Goal: Task Accomplishment & Management: Manage account settings

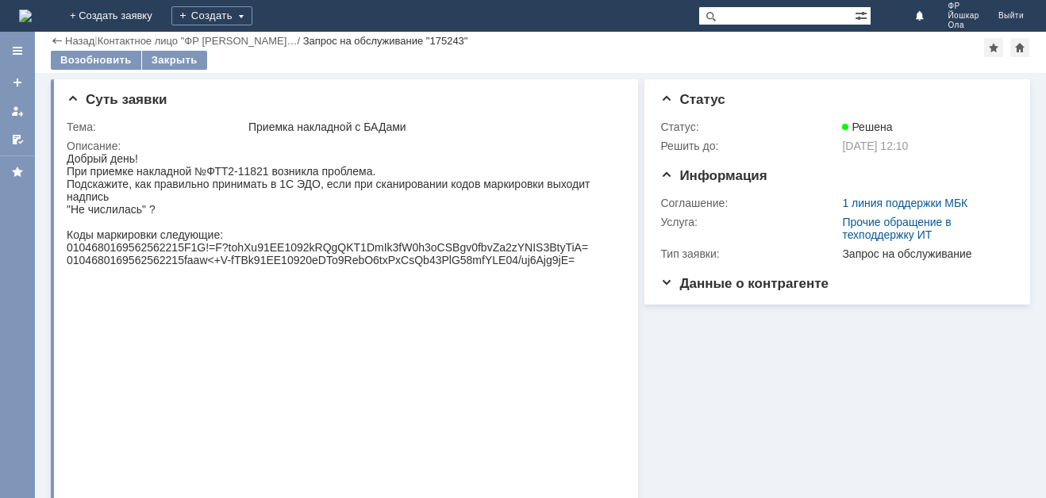
scroll to position [11, 0]
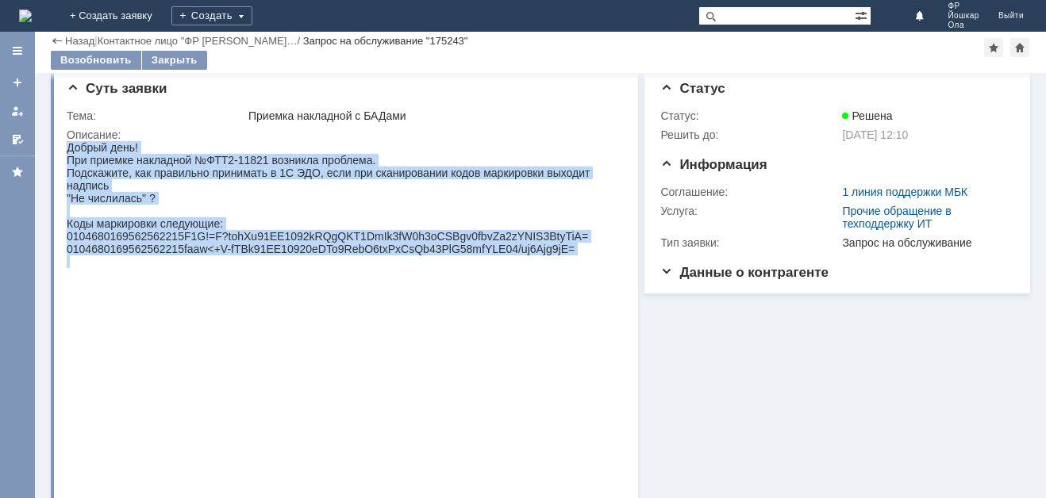
drag, startPoint x: 67, startPoint y: 145, endPoint x: 586, endPoint y: 263, distance: 533.1
click at [586, 263] on body "Добрый день! При приемке накладной №ФТТ2-11821 возникла проблема. Подскажите, к…" at bounding box center [339, 223] width 544 height 165
copy body "Добрый день! При приемке накладной №ФТТ2-11821 возникла проблема. Подскажите, к…"
click at [275, 216] on div at bounding box center [339, 211] width 544 height 13
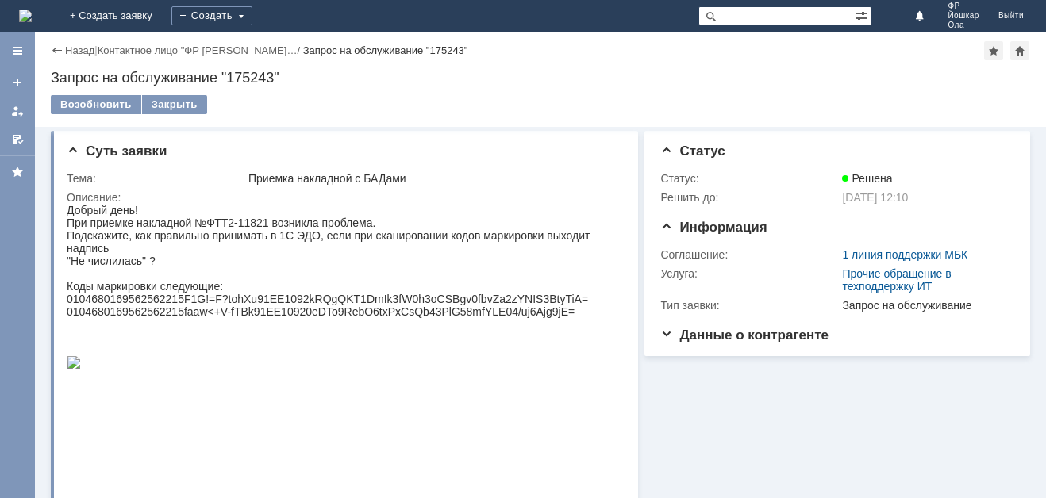
scroll to position [0, 0]
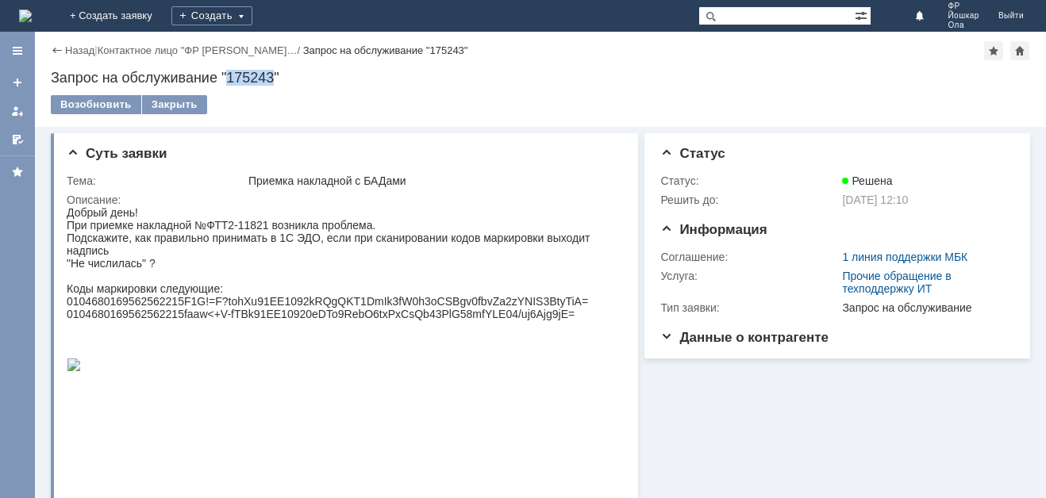
drag, startPoint x: 275, startPoint y: 76, endPoint x: 230, endPoint y: 79, distance: 44.6
click at [230, 79] on div "Запрос на обслуживание "175243"" at bounding box center [540, 78] width 979 height 16
copy div "175243"
click at [32, 11] on img at bounding box center [25, 16] width 13 height 13
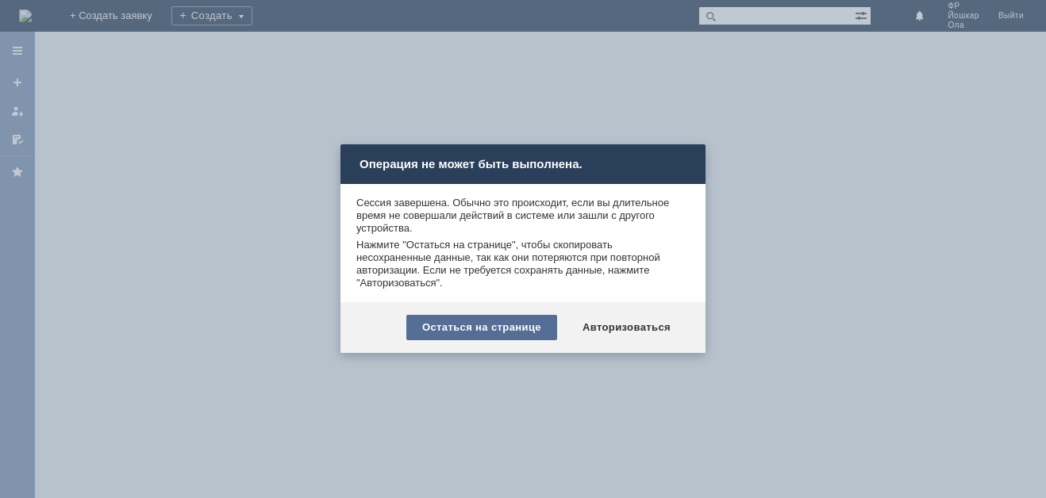
click at [510, 325] on div "Остаться на странице" at bounding box center [481, 327] width 151 height 25
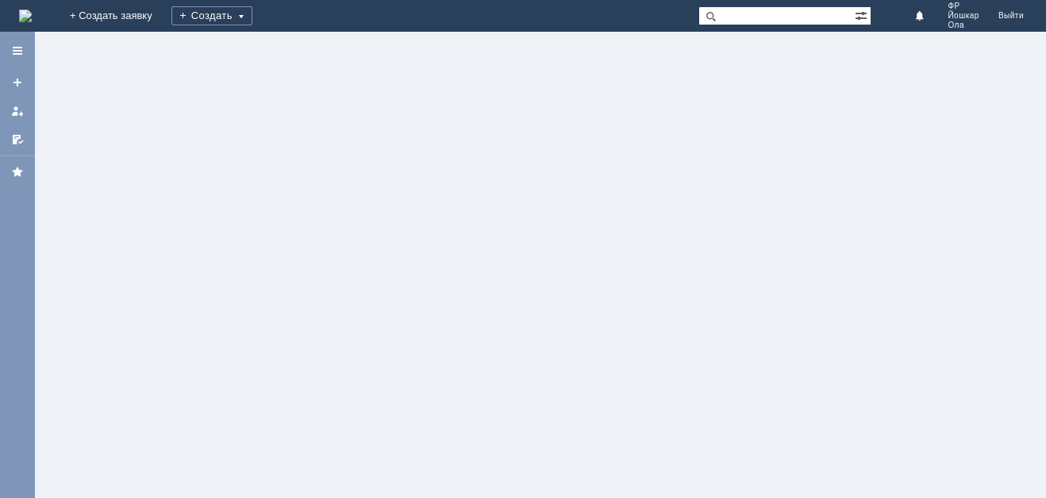
click at [32, 10] on img at bounding box center [25, 16] width 13 height 13
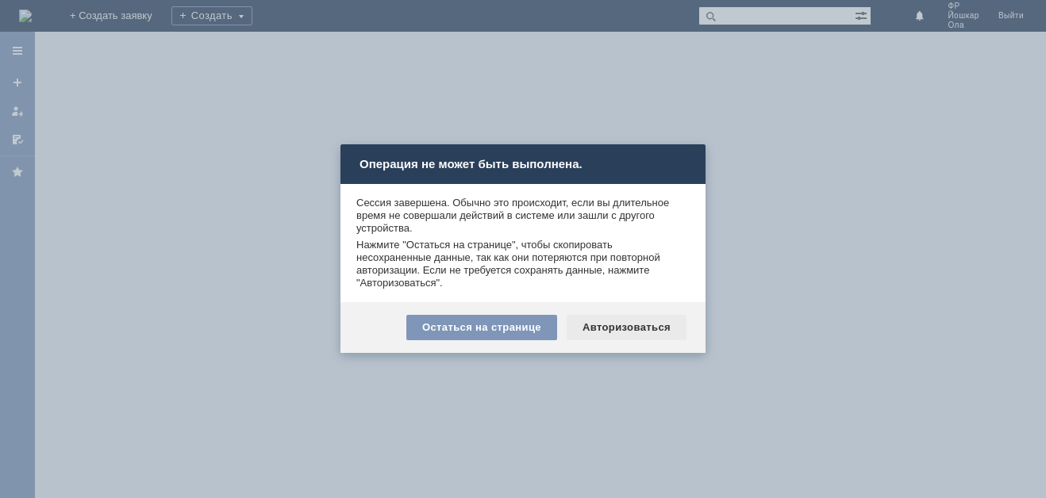
click at [628, 329] on div "Авторизоваться" at bounding box center [627, 327] width 120 height 25
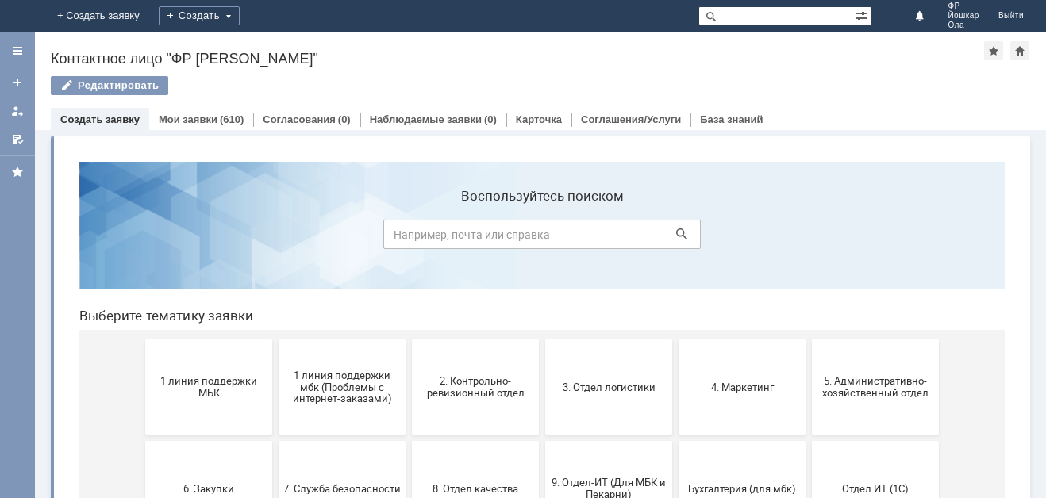
click at [196, 122] on link "Мои заявки" at bounding box center [188, 119] width 59 height 12
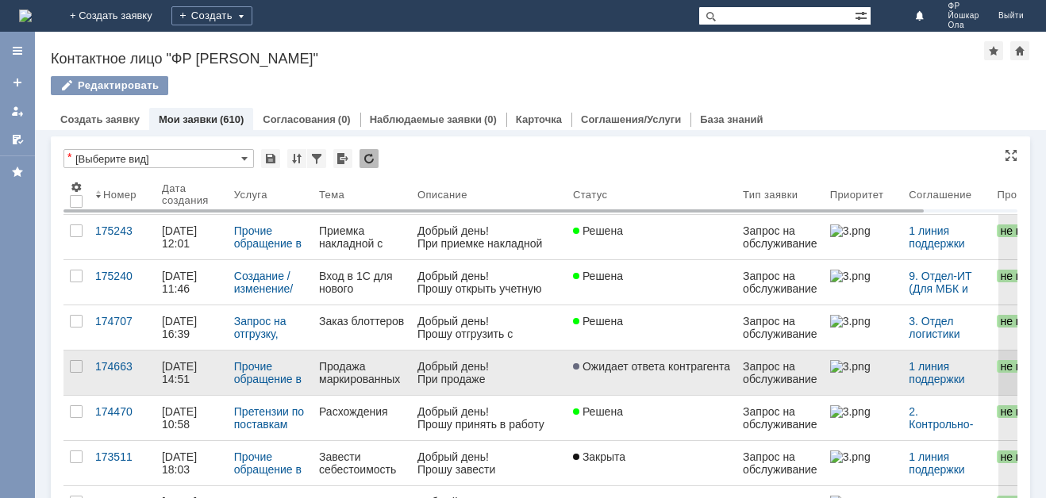
click at [198, 370] on div "03.10.2025 14:51" at bounding box center [181, 372] width 38 height 25
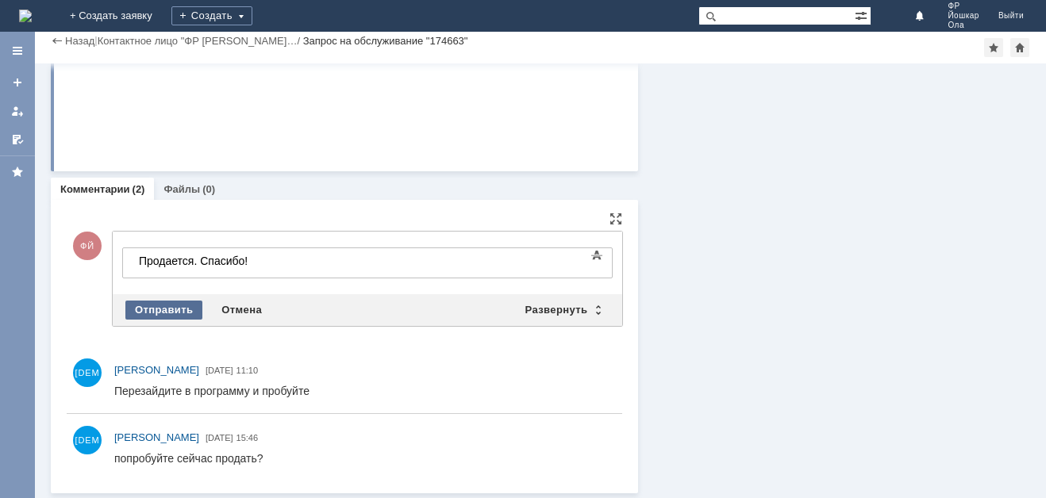
click at [163, 305] on div "Отправить" at bounding box center [163, 310] width 77 height 19
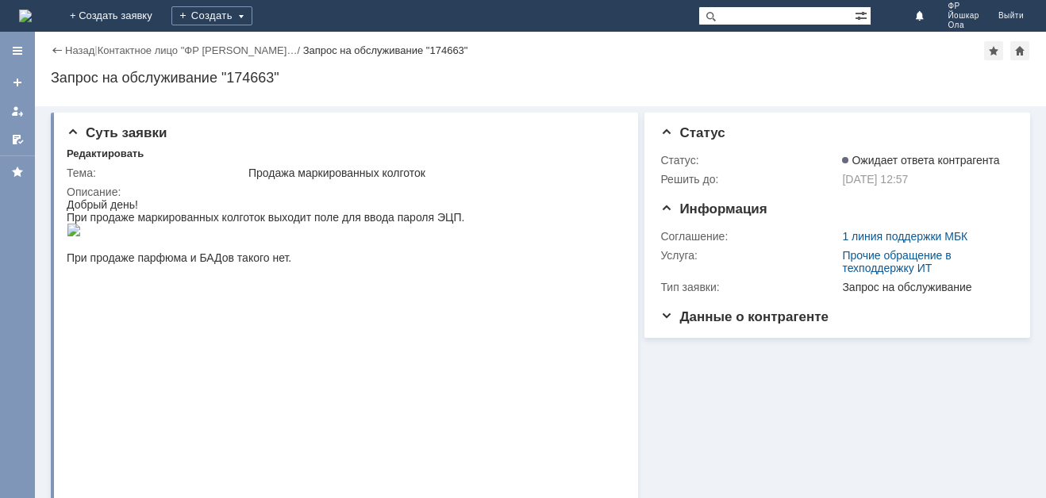
click at [32, 12] on img at bounding box center [25, 16] width 13 height 13
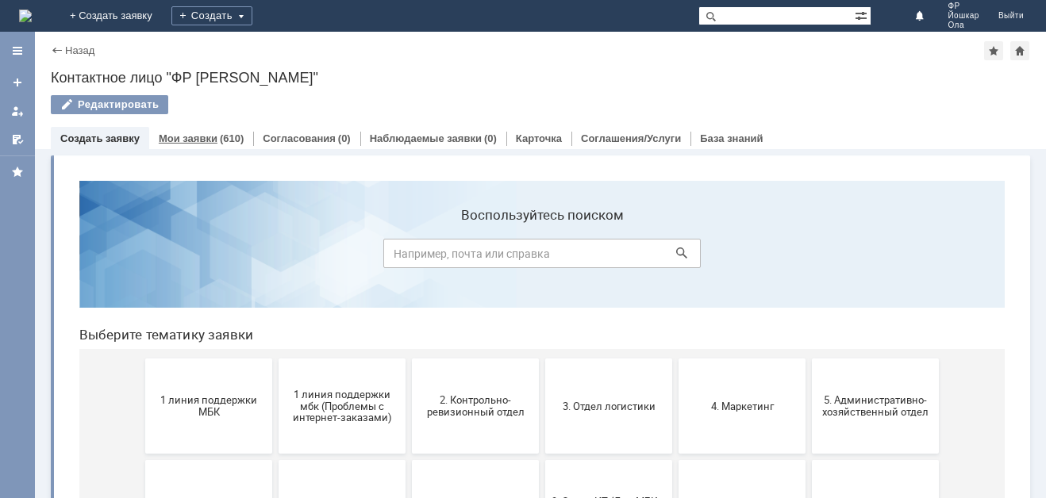
click at [194, 140] on link "Мои заявки" at bounding box center [188, 139] width 59 height 12
